Goal: Navigation & Orientation: Find specific page/section

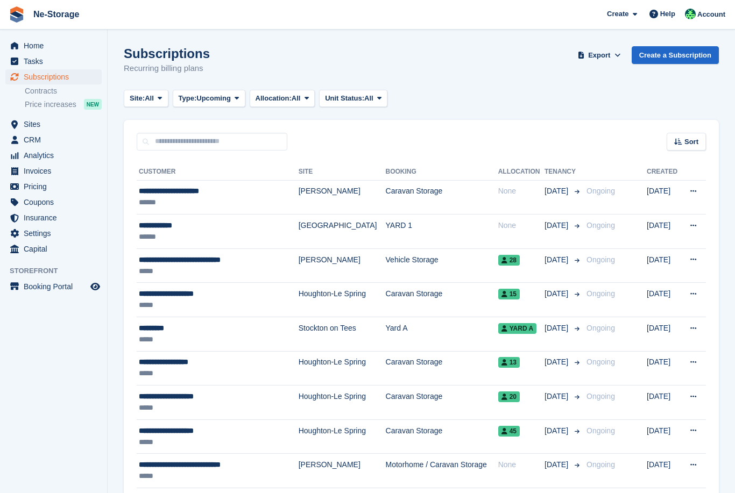
click at [69, 38] on span "Home" at bounding box center [56, 45] width 65 height 15
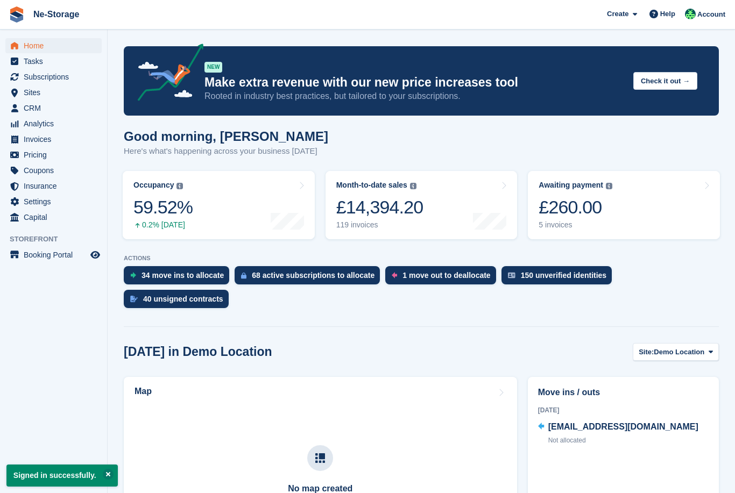
click at [618, 211] on link "Awaiting payment The total outstanding balance on all open invoices. £260.00 5 …" at bounding box center [624, 205] width 192 height 68
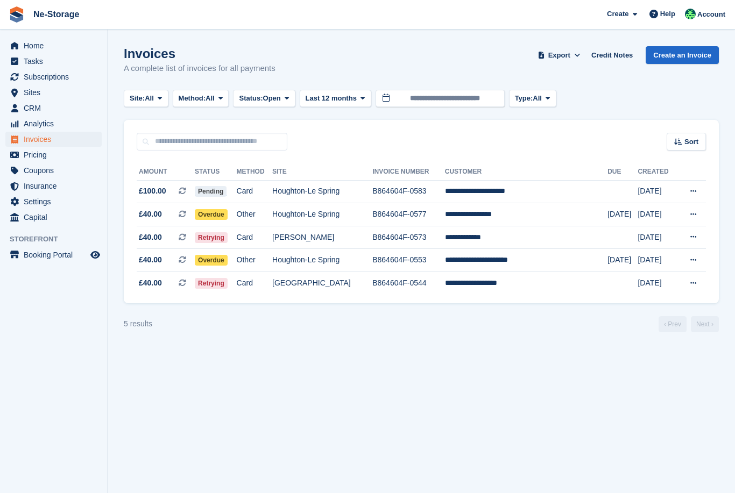
click at [70, 101] on span "CRM" at bounding box center [56, 108] width 65 height 15
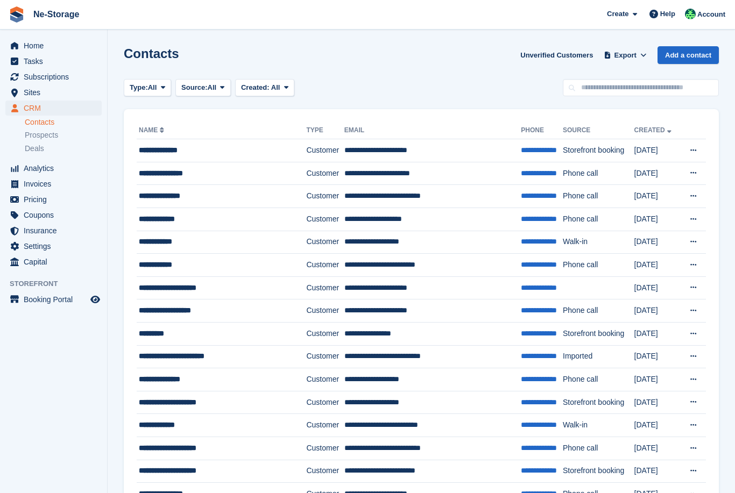
click at [85, 43] on span "Home" at bounding box center [56, 45] width 65 height 15
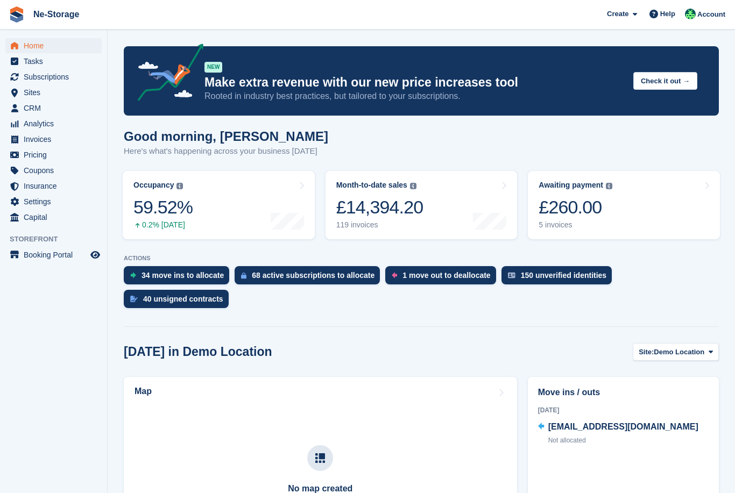
click at [664, 188] on link "Awaiting payment The total outstanding balance on all open invoices. £260.00 5 …" at bounding box center [624, 205] width 192 height 68
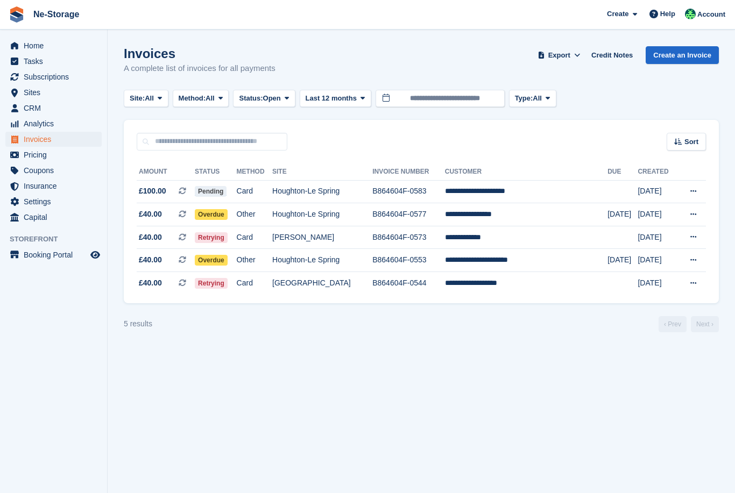
click at [72, 42] on span "Home" at bounding box center [56, 45] width 65 height 15
